Goal: Task Accomplishment & Management: Manage account settings

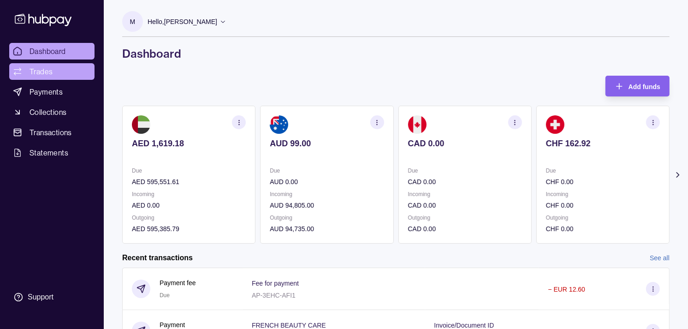
click at [46, 71] on span "Trades" at bounding box center [41, 71] width 23 height 11
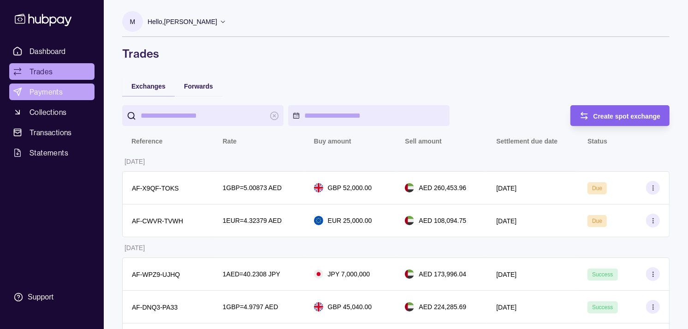
click at [45, 93] on span "Payments" at bounding box center [46, 91] width 33 height 11
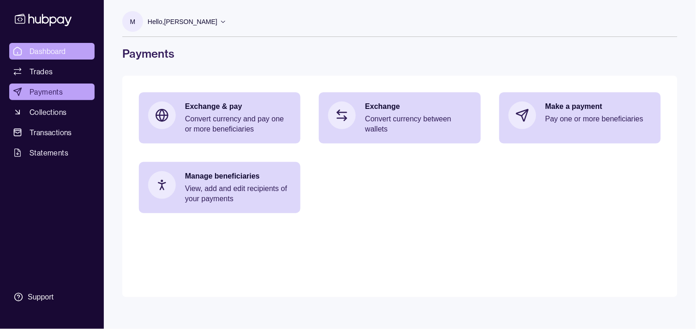
click at [47, 50] on span "Dashboard" at bounding box center [48, 51] width 36 height 11
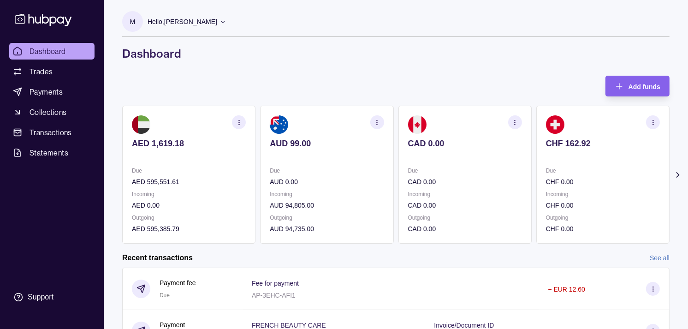
click at [585, 144] on div "CHF 162.92" at bounding box center [603, 149] width 114 height 23
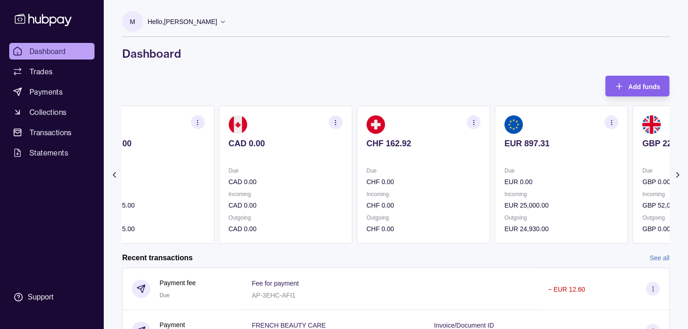
click at [559, 151] on p at bounding box center [562, 156] width 114 height 10
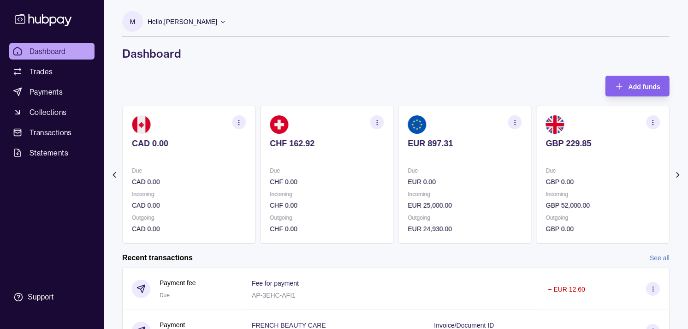
click at [599, 150] on section "GBP 229.85 Due GBP 0.00 Incoming GBP 52,000.00 Outgoing GBP 0.00" at bounding box center [602, 175] width 133 height 138
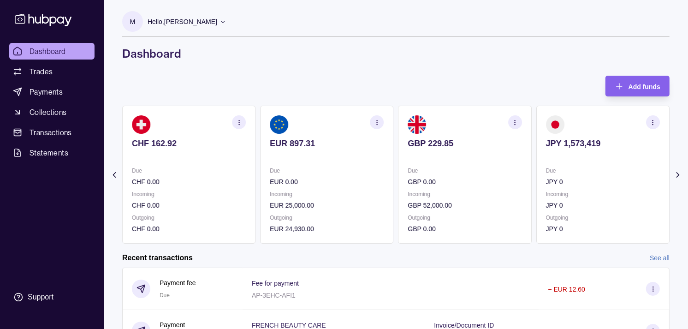
click at [650, 119] on icon "button" at bounding box center [653, 122] width 7 height 7
click at [585, 119] on link "View transactions" at bounding box center [587, 122] width 50 height 10
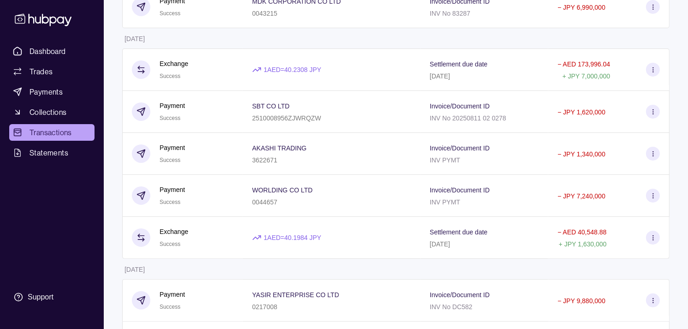
scroll to position [154, 0]
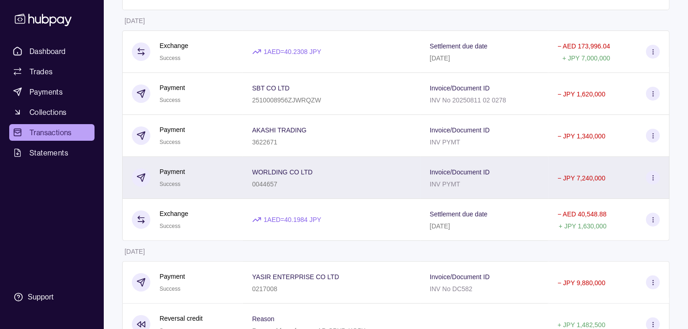
click at [324, 183] on div "WORLDING CO LTD 0044657" at bounding box center [331, 177] width 159 height 23
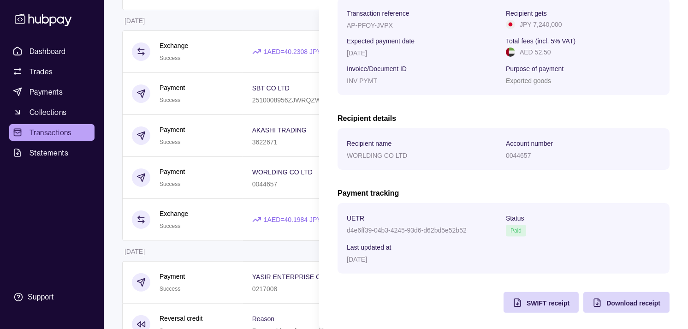
scroll to position [154, 0]
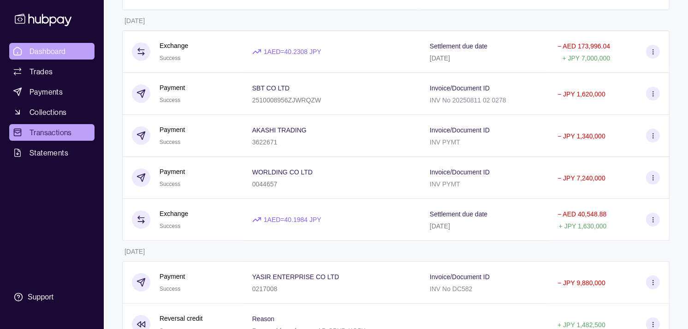
click at [44, 48] on span "Dashboard" at bounding box center [48, 51] width 36 height 11
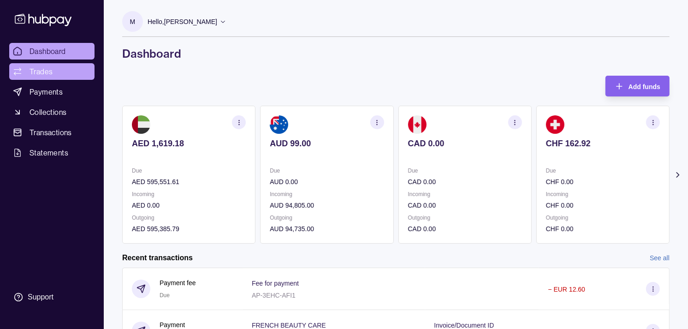
click at [54, 70] on link "Trades" at bounding box center [51, 71] width 85 height 17
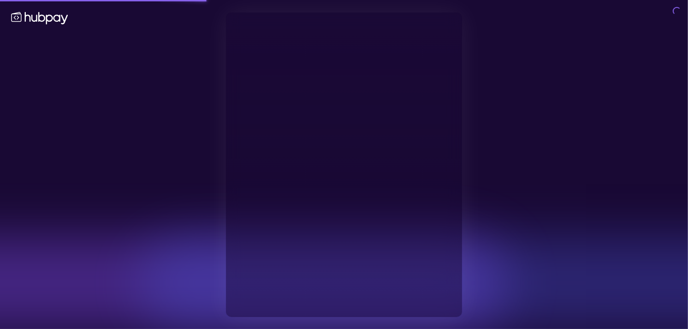
type input "**********"
